Goal: Navigation & Orientation: Find specific page/section

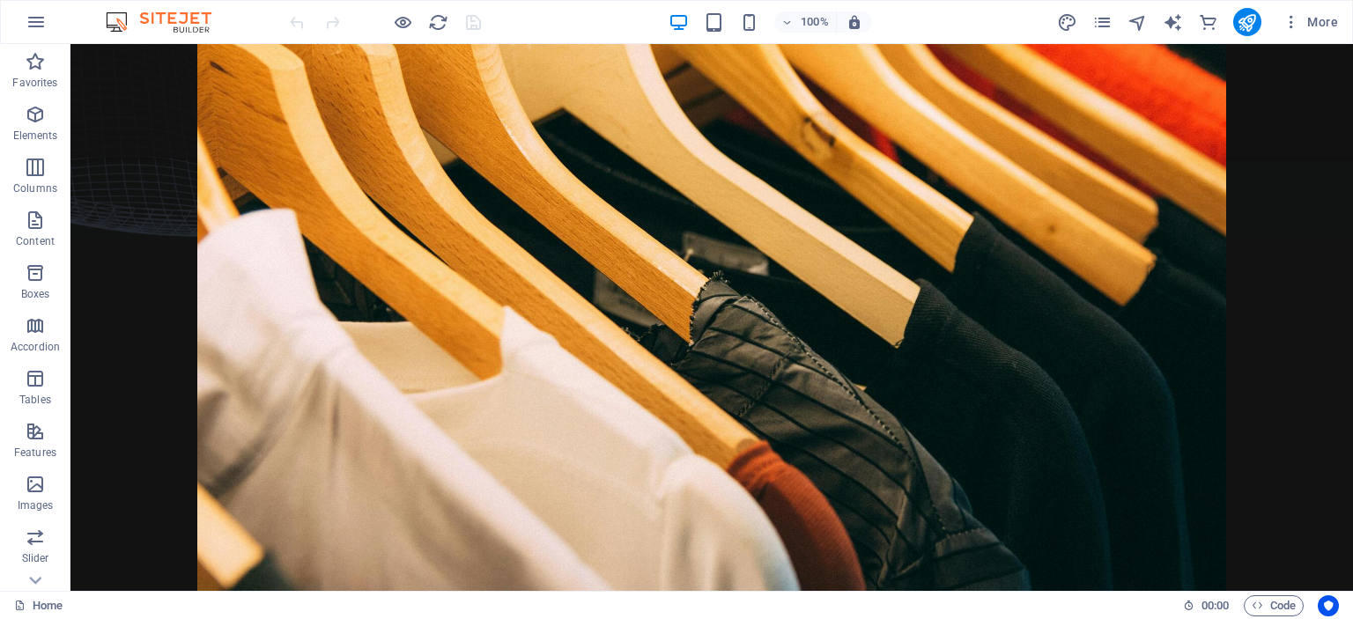
scroll to position [310, 0]
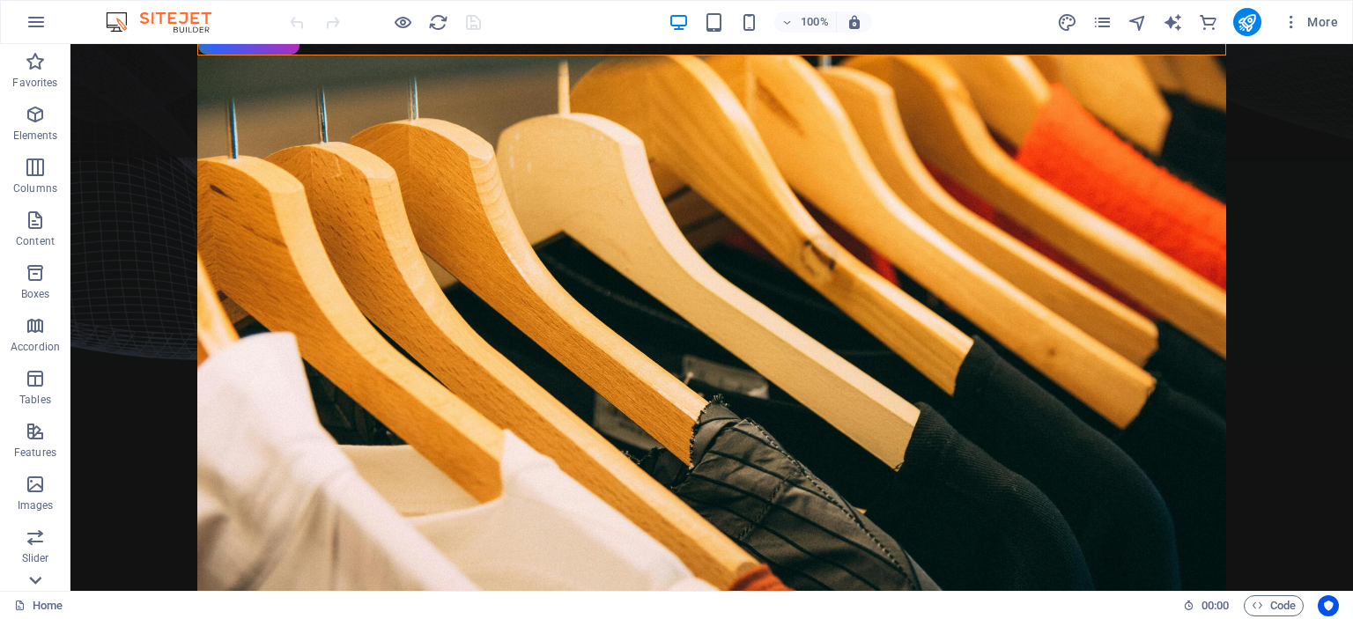
click at [33, 577] on icon at bounding box center [35, 580] width 25 height 25
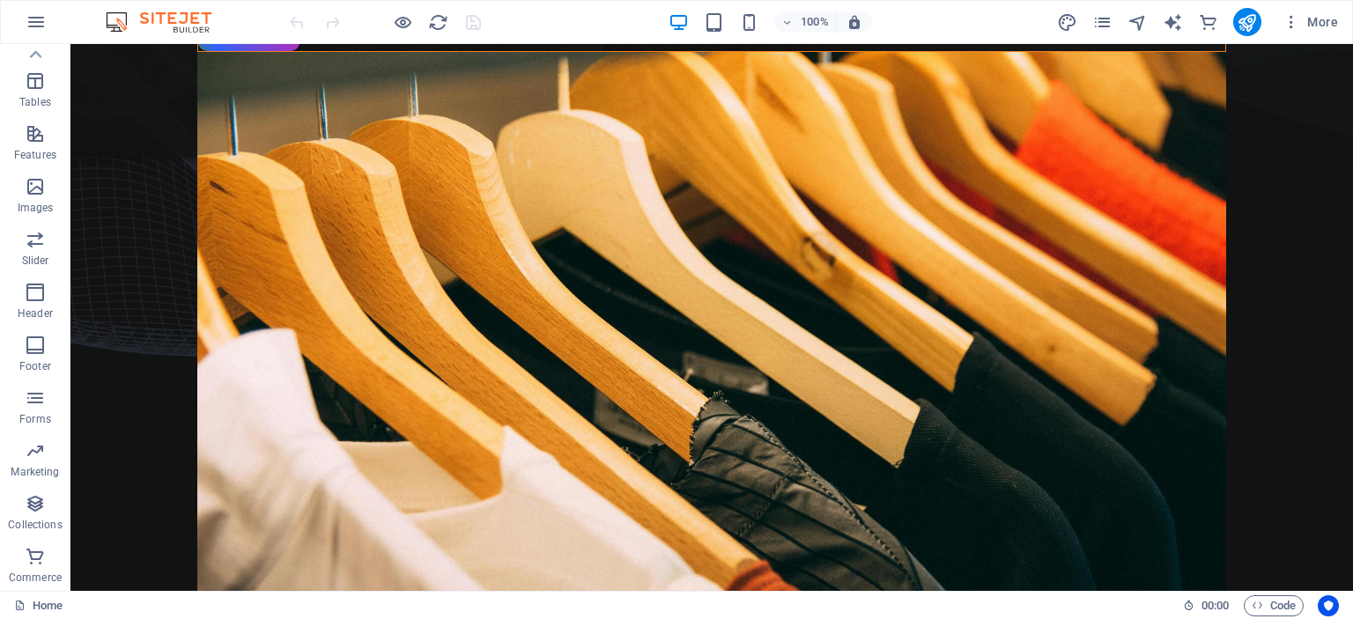
scroll to position [0, 0]
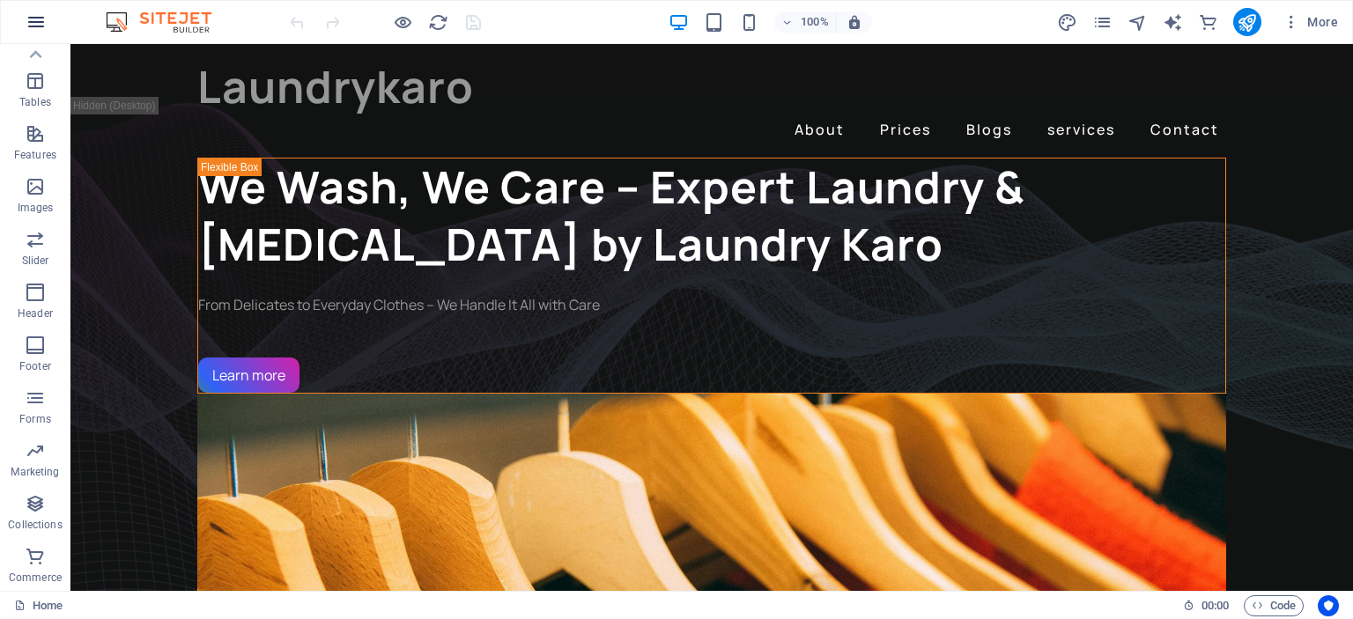
click at [39, 25] on icon "button" at bounding box center [36, 21] width 21 height 21
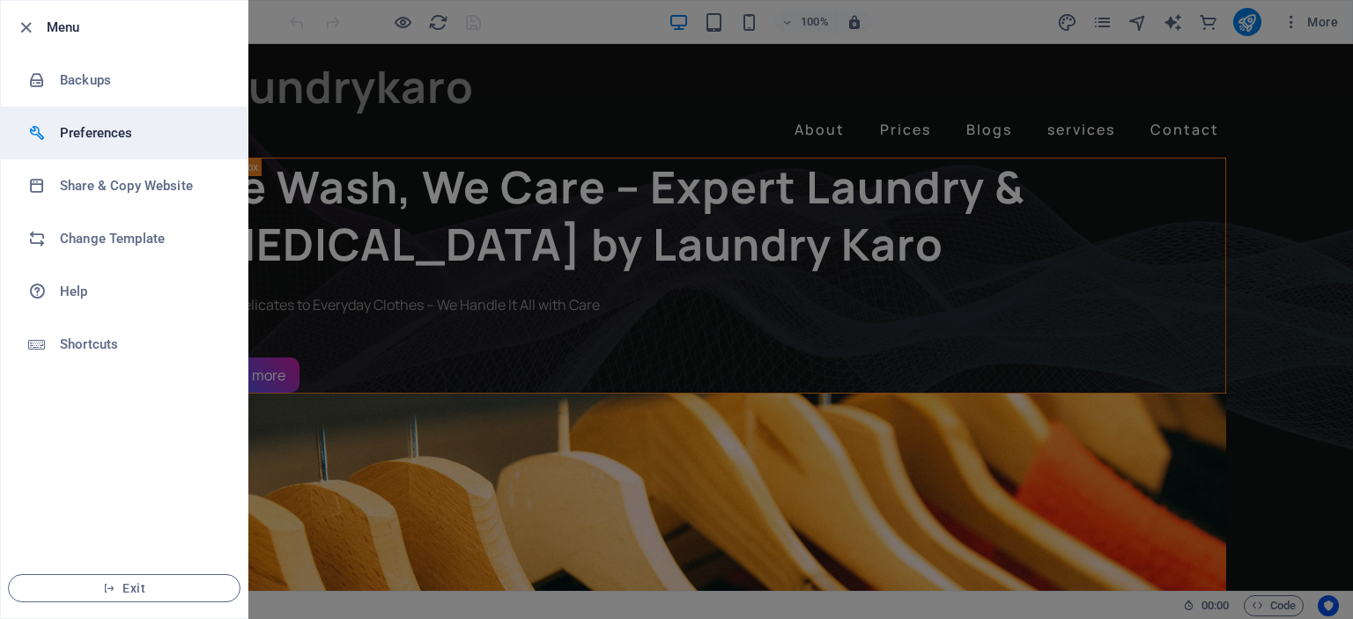
click at [100, 124] on h6 "Preferences" at bounding box center [141, 132] width 163 height 21
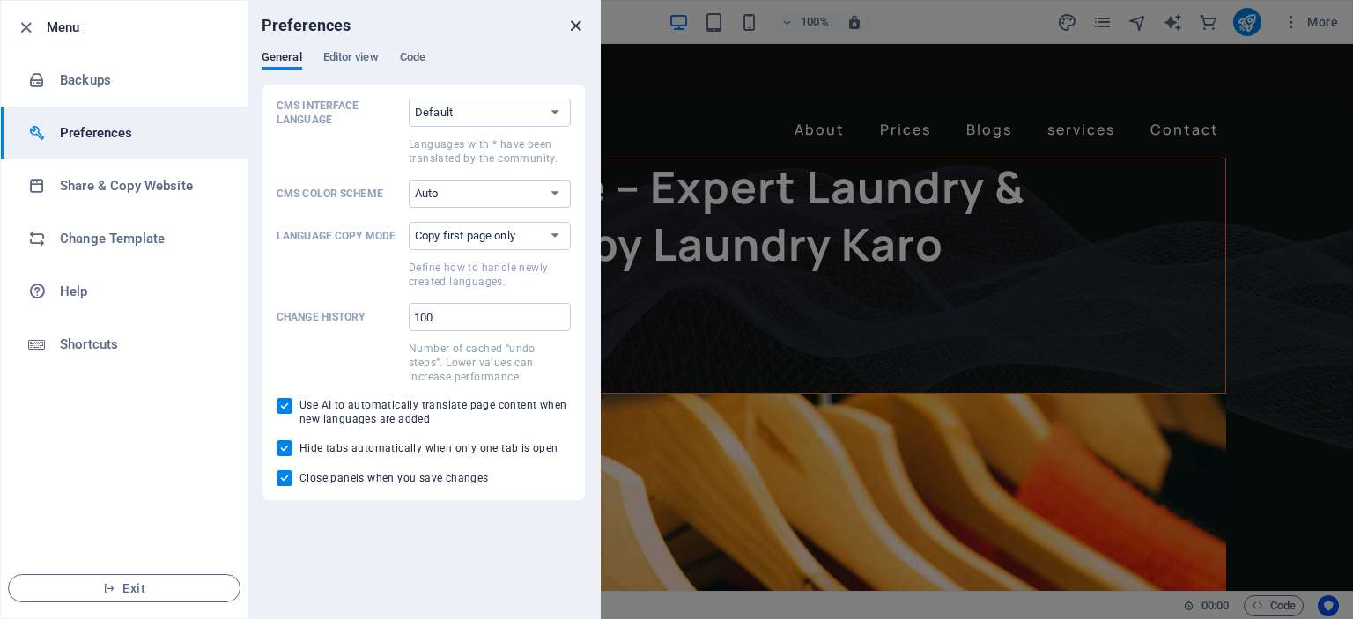
click at [577, 22] on icon "close" at bounding box center [576, 26] width 20 height 20
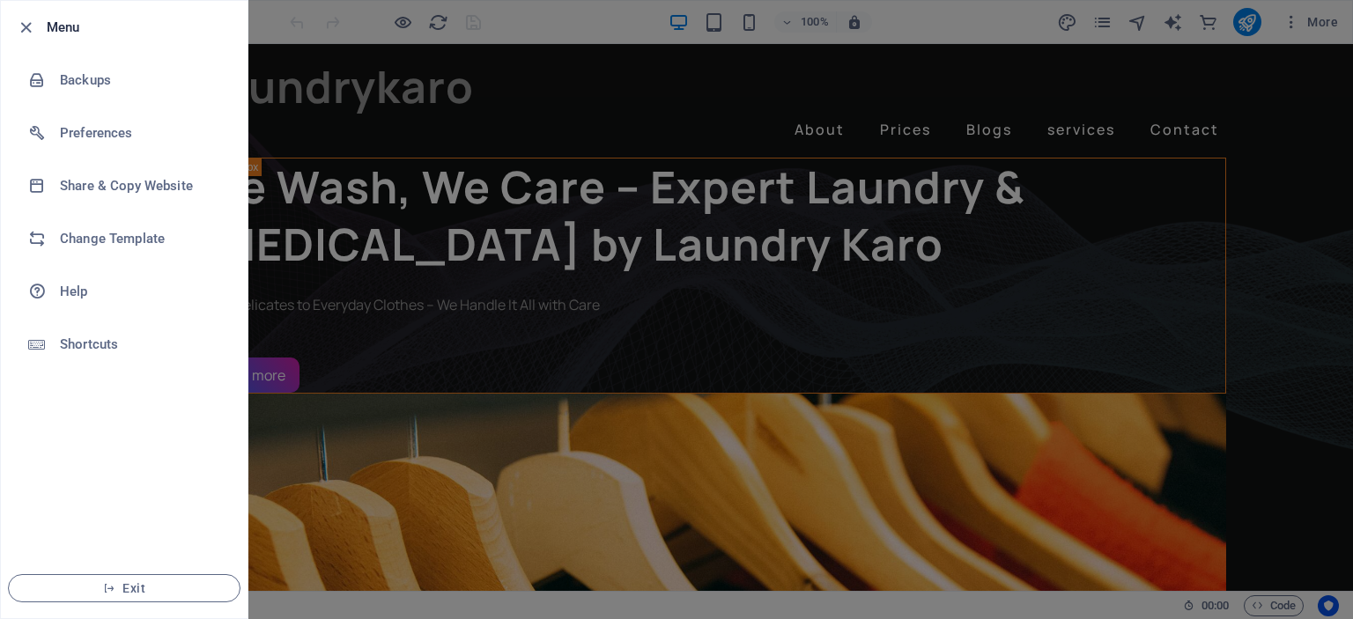
click at [1326, 20] on div at bounding box center [676, 309] width 1353 height 619
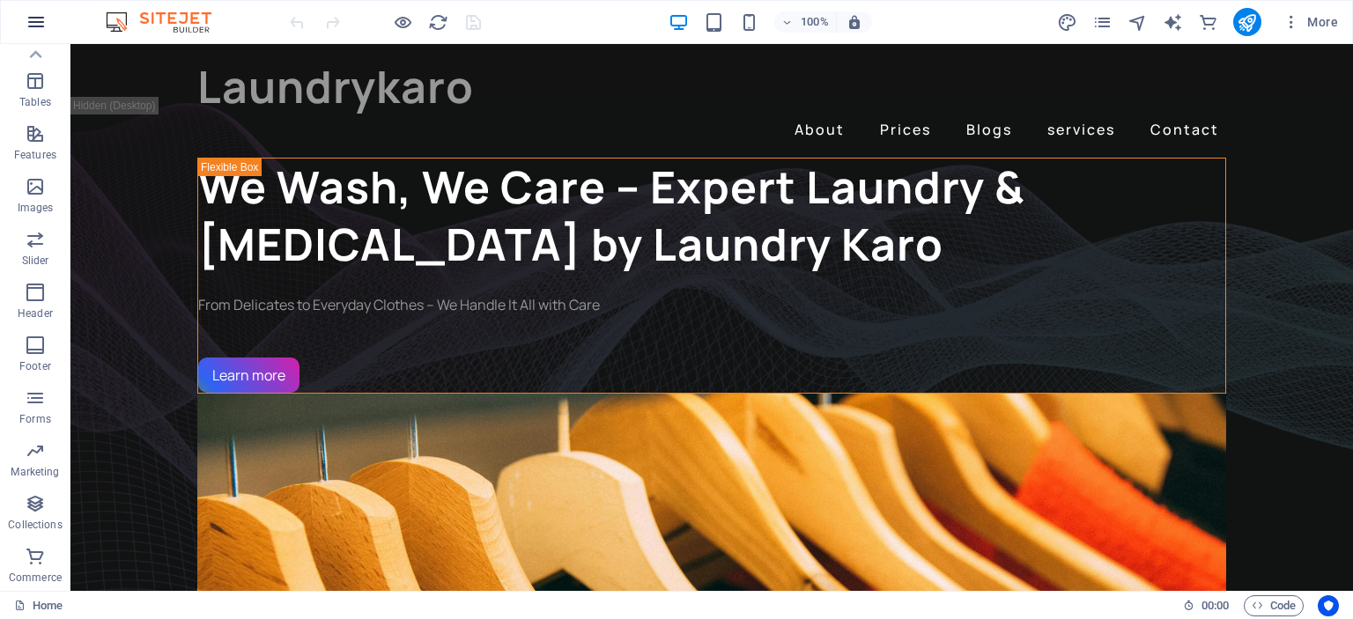
click at [35, 17] on icon "button" at bounding box center [36, 21] width 21 height 21
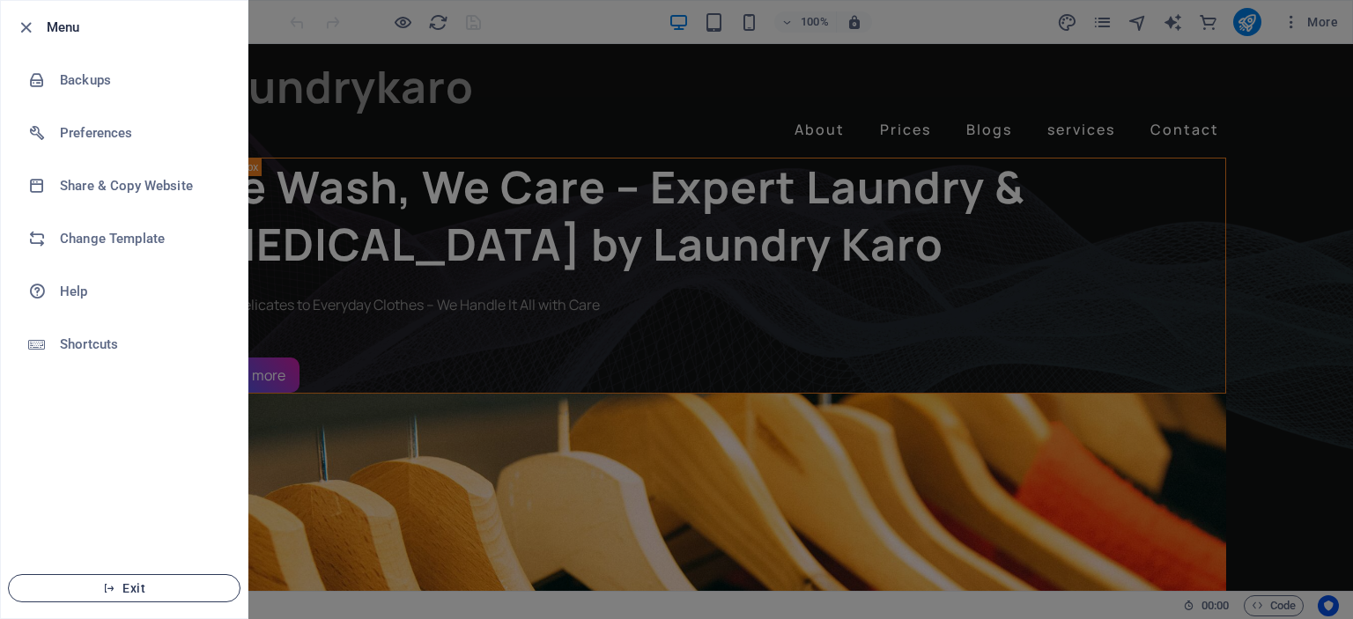
click at [102, 586] on span "Exit" at bounding box center [124, 589] width 203 height 14
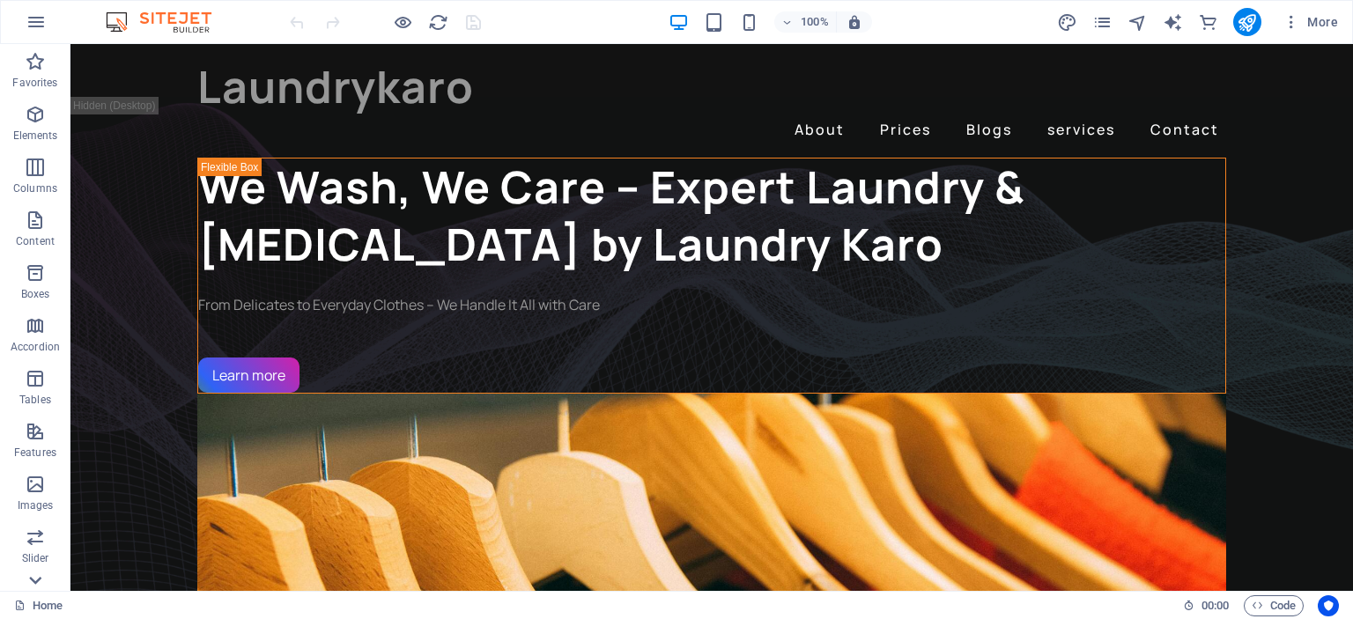
click at [32, 574] on icon at bounding box center [35, 580] width 25 height 25
click at [34, 15] on icon "button" at bounding box center [36, 21] width 21 height 21
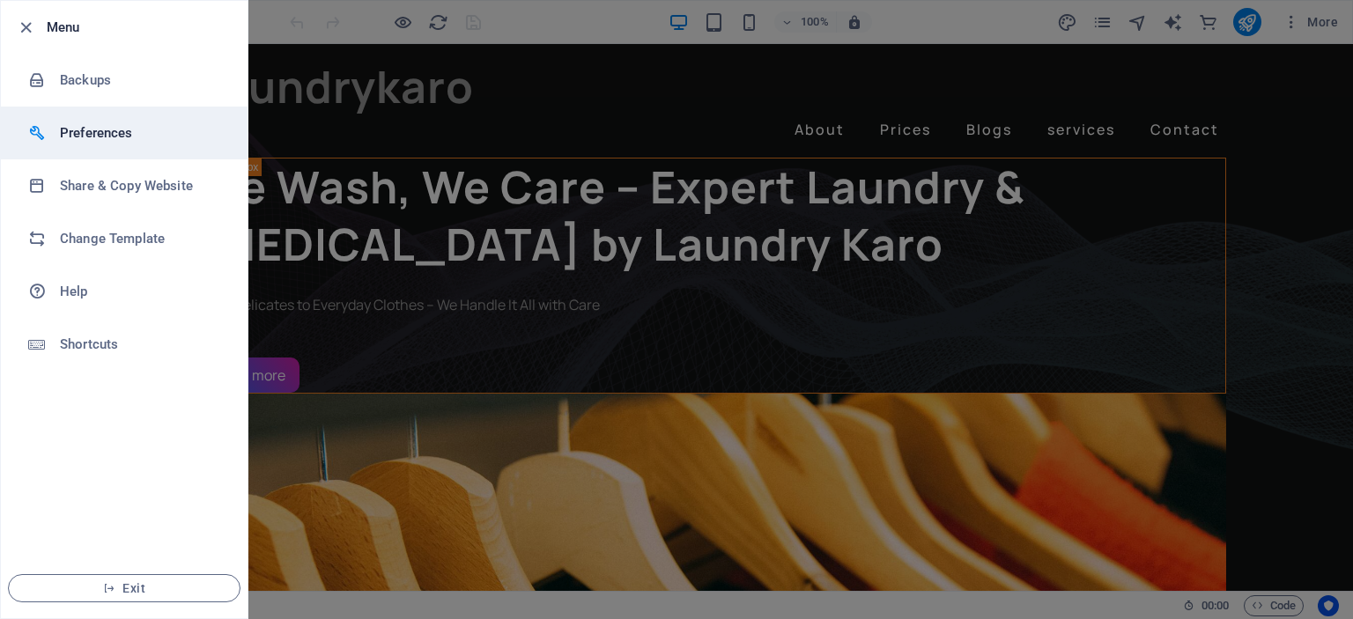
click at [109, 136] on h6 "Preferences" at bounding box center [141, 132] width 163 height 21
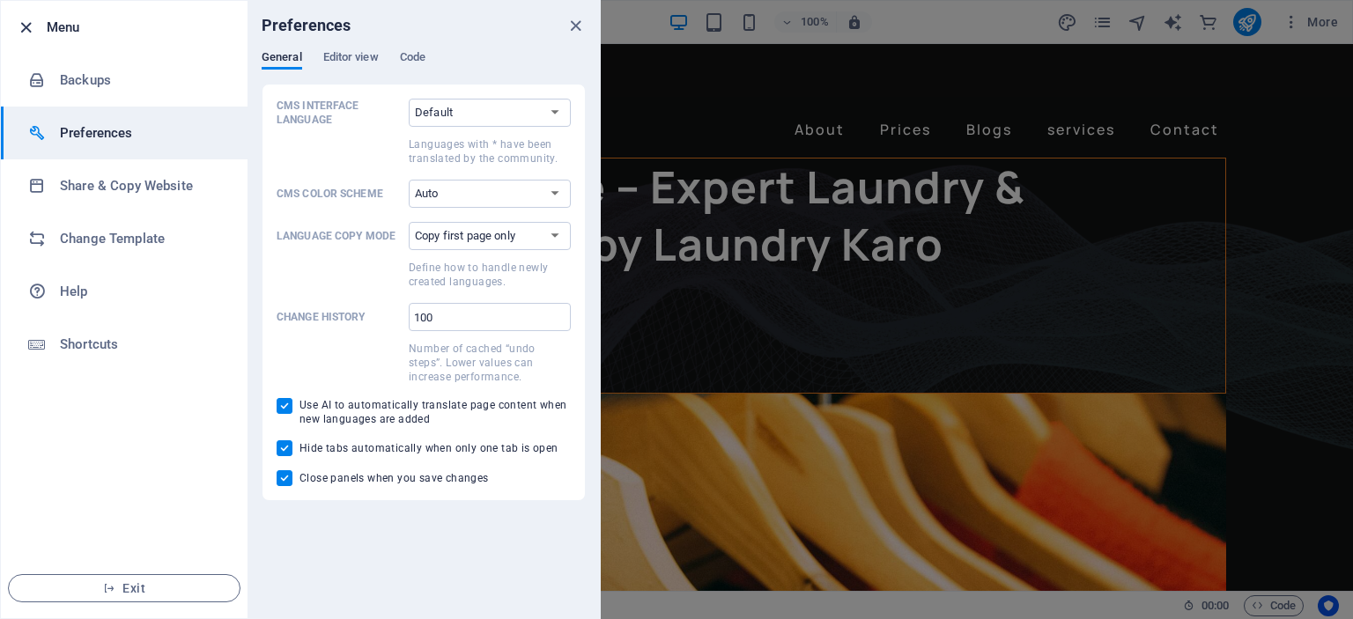
click at [21, 24] on icon "button" at bounding box center [26, 28] width 20 height 20
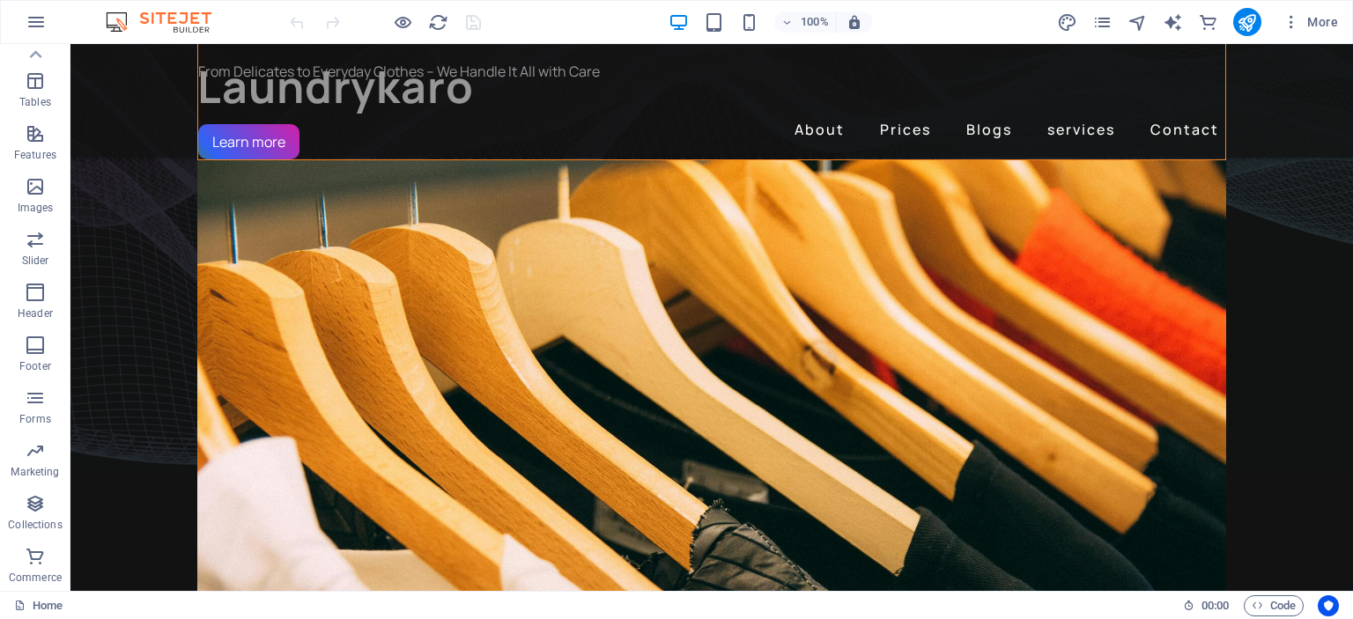
scroll to position [211, 0]
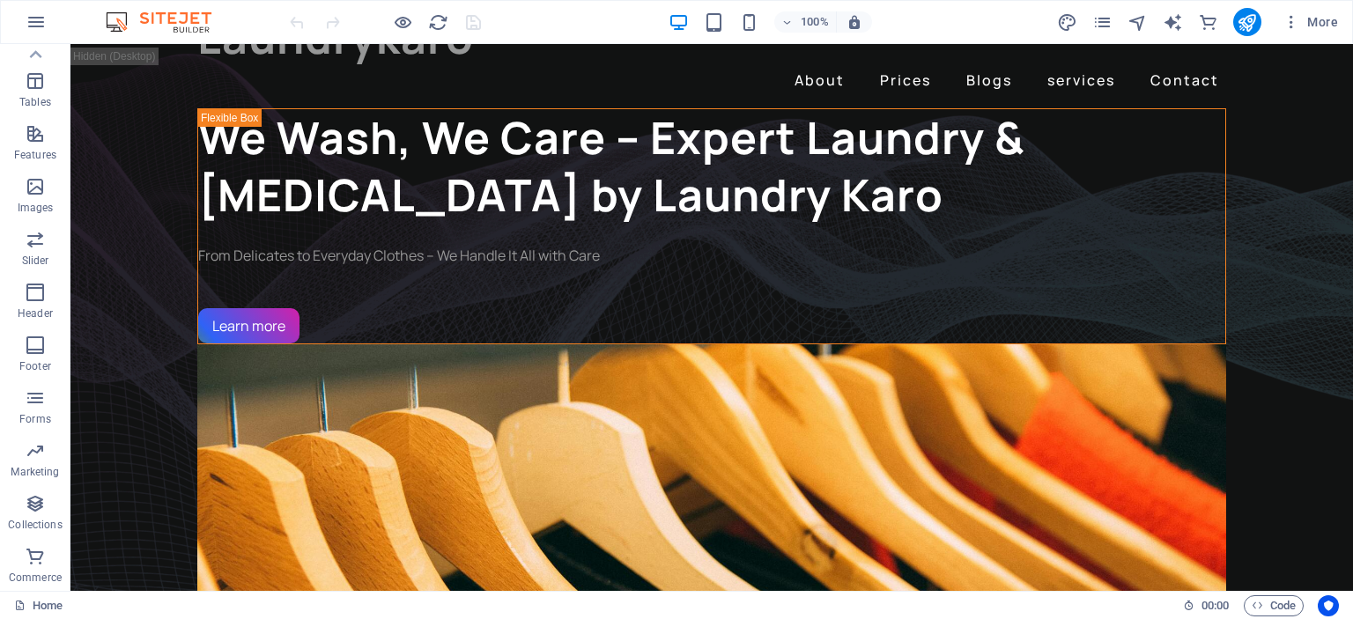
scroll to position [0, 0]
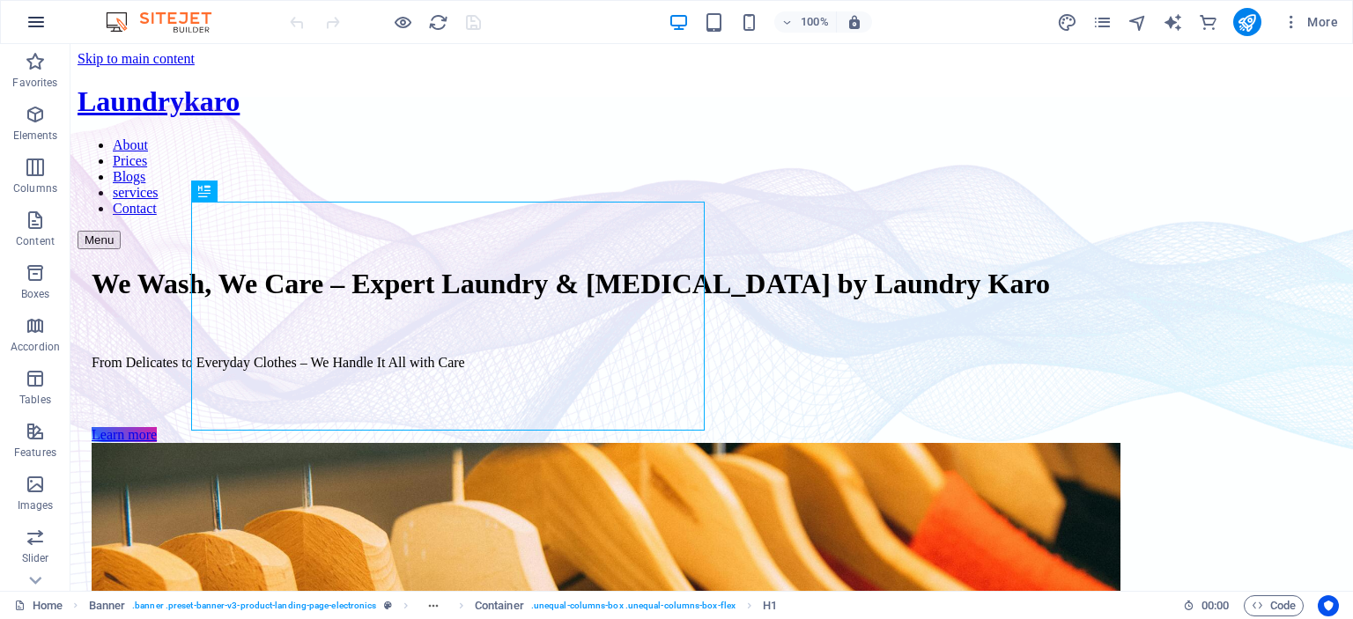
click at [38, 19] on icon "button" at bounding box center [36, 21] width 21 height 21
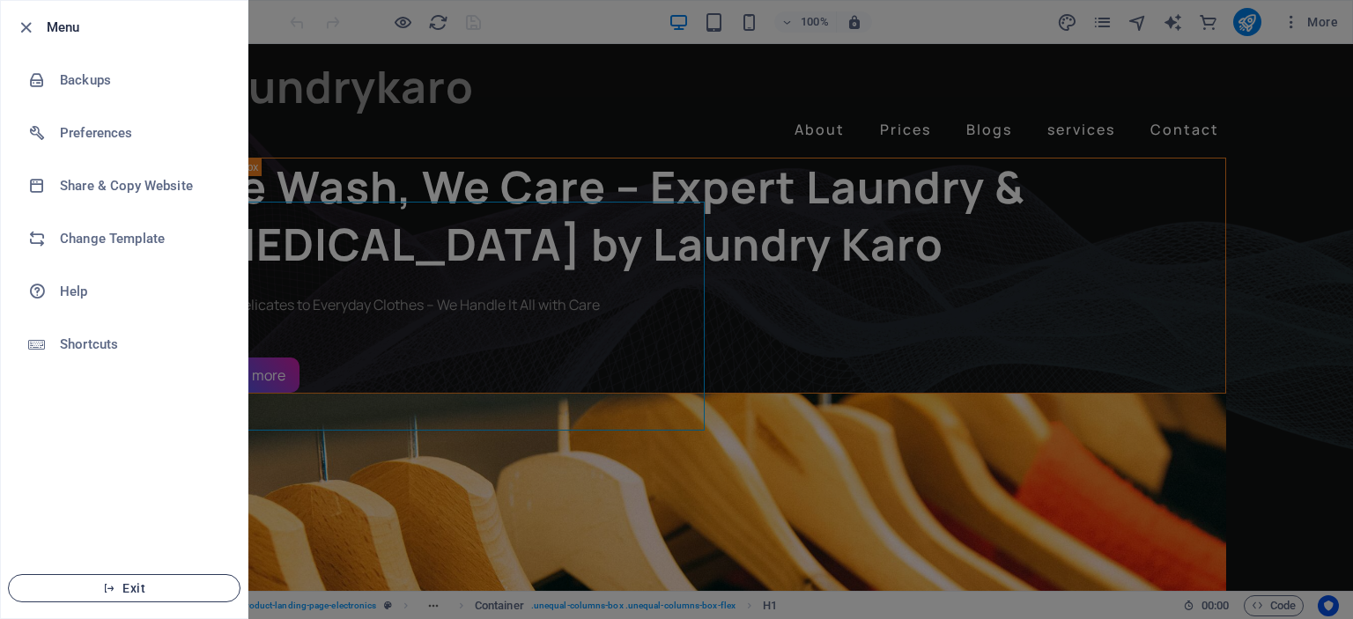
click at [118, 590] on span "Exit" at bounding box center [124, 589] width 203 height 14
